Goal: Task Accomplishment & Management: Use online tool/utility

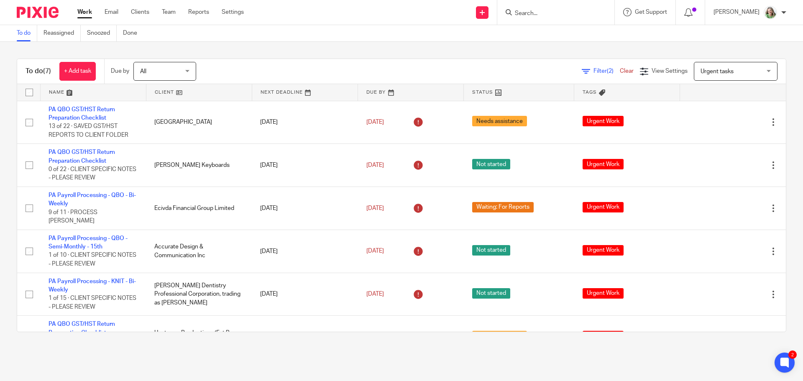
click at [557, 10] on input "Search" at bounding box center [551, 14] width 75 height 8
type input "up"
click at [568, 42] on link at bounding box center [582, 39] width 141 height 26
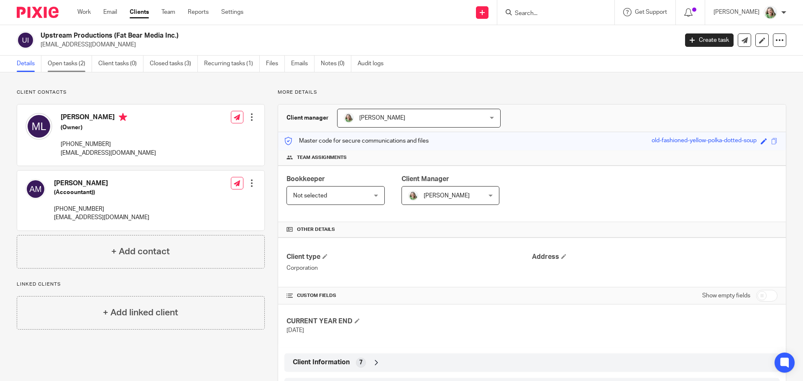
click at [59, 61] on link "Open tasks (2)" at bounding box center [70, 64] width 44 height 16
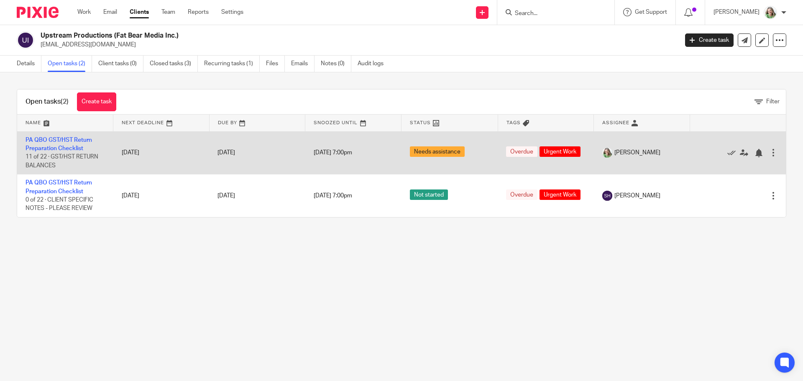
click at [46, 144] on td "PA QBO GST/HST Return Preparation Checklist 11 of 22 · GST/HST RETURN BALANCES" at bounding box center [65, 152] width 96 height 43
click at [61, 149] on link "PA QBO GST/HST Return Preparation Checklist" at bounding box center [59, 144] width 67 height 14
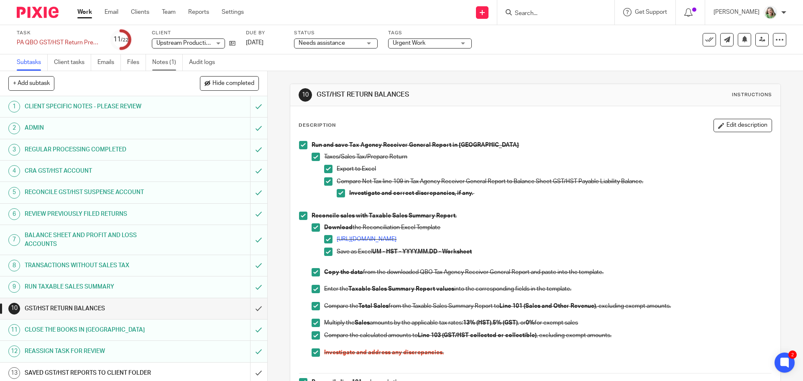
click at [169, 65] on link "Notes (1)" at bounding box center [167, 62] width 31 height 16
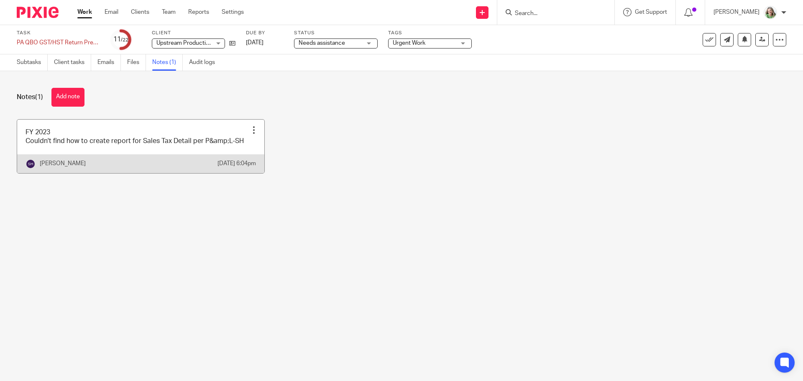
click at [140, 143] on link at bounding box center [140, 147] width 247 height 54
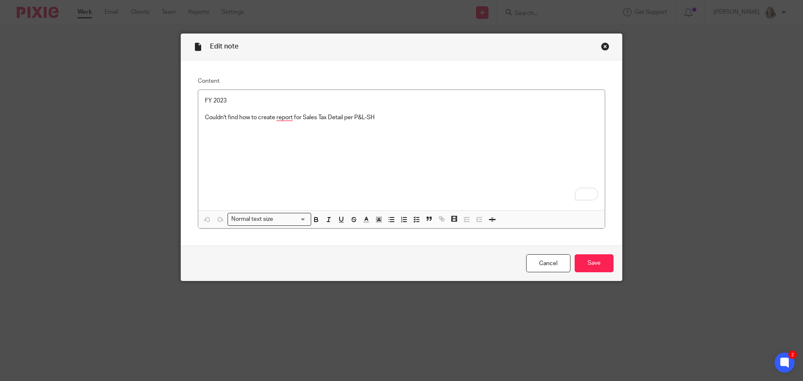
click at [601, 45] on div "Close this dialog window" at bounding box center [605, 46] width 8 height 8
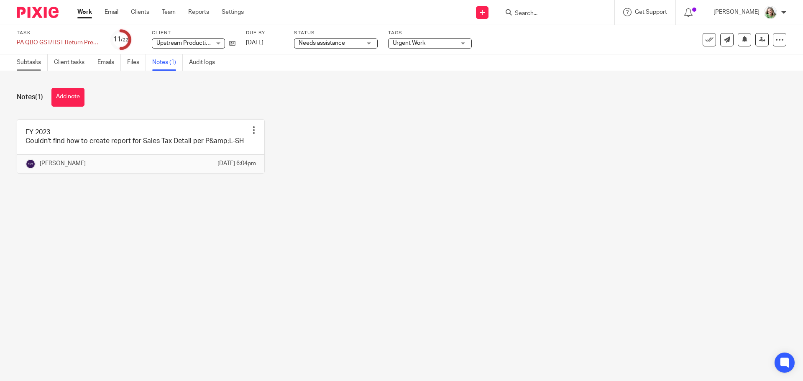
click at [31, 63] on link "Subtasks" at bounding box center [32, 62] width 31 height 16
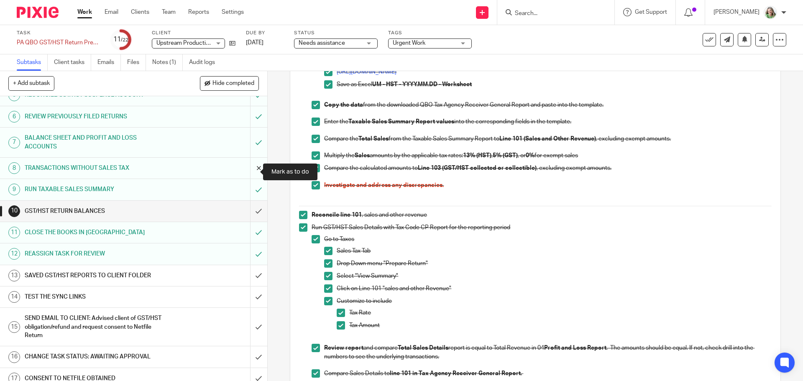
scroll to position [126, 0]
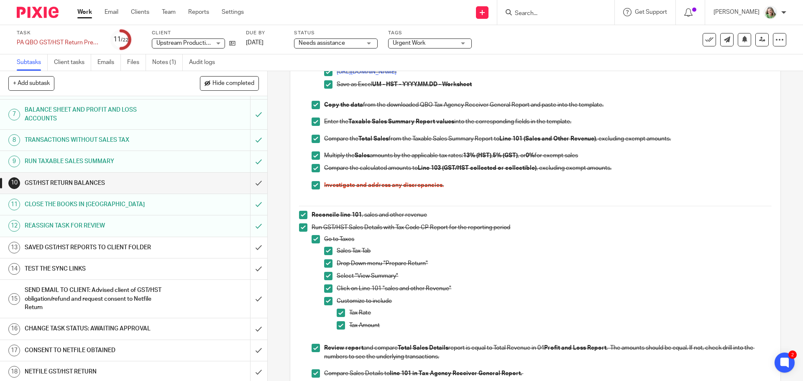
click at [113, 164] on h1 "RUN TAXABLE SALES SUMMARY" at bounding box center [97, 161] width 145 height 13
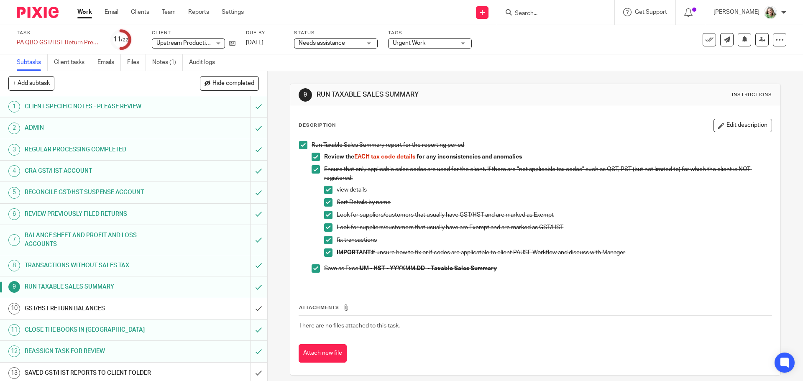
click at [85, 311] on h1 "GST/HST RETURN BALANCES" at bounding box center [97, 308] width 145 height 13
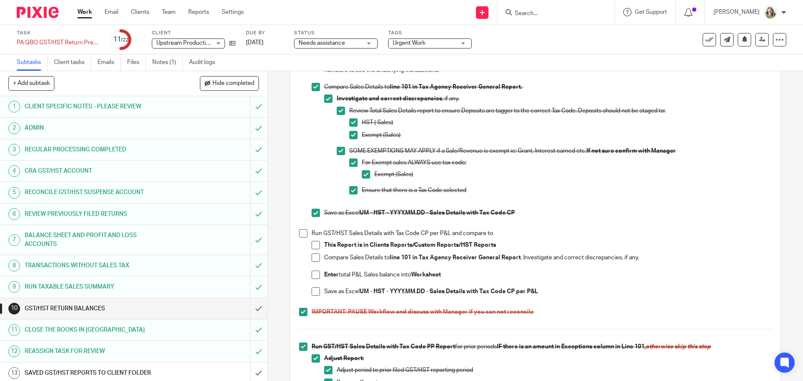
scroll to position [460, 0]
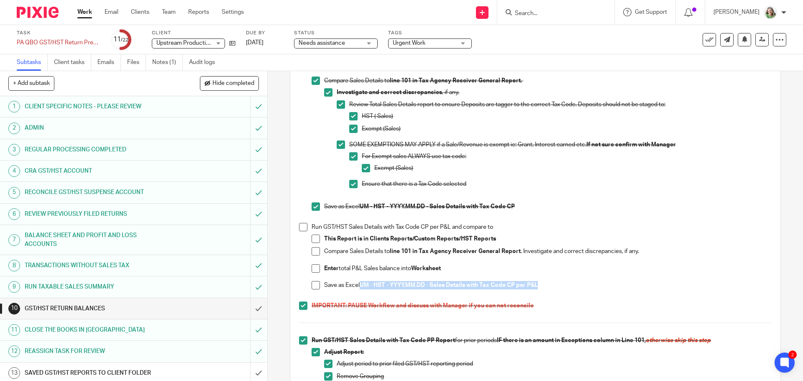
drag, startPoint x: 537, startPoint y: 285, endPoint x: 360, endPoint y: 286, distance: 177.4
click at [360, 286] on strong "UM - HST - YYYY.MM.DD - Sales Details with Tax Code CP per P&L" at bounding box center [449, 285] width 178 height 6
copy strong "UM - HST - YYYY.MM.DD - Sales Details with Tax Code CP per P&L"
